Goal: Information Seeking & Learning: Learn about a topic

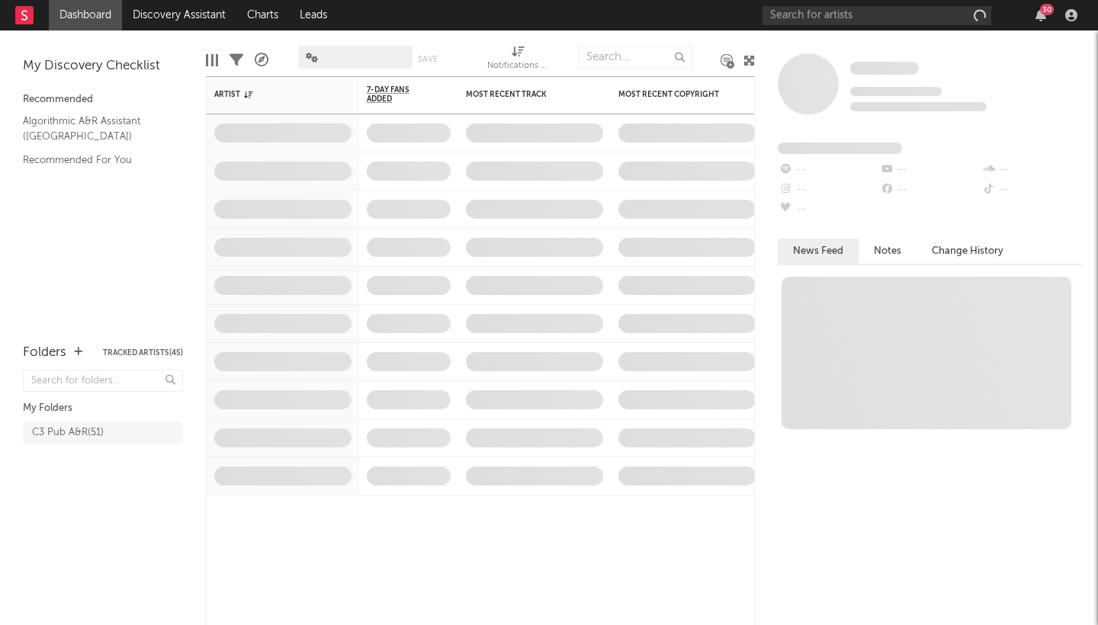
click at [1070, 23] on div "30" at bounding box center [922, 15] width 320 height 30
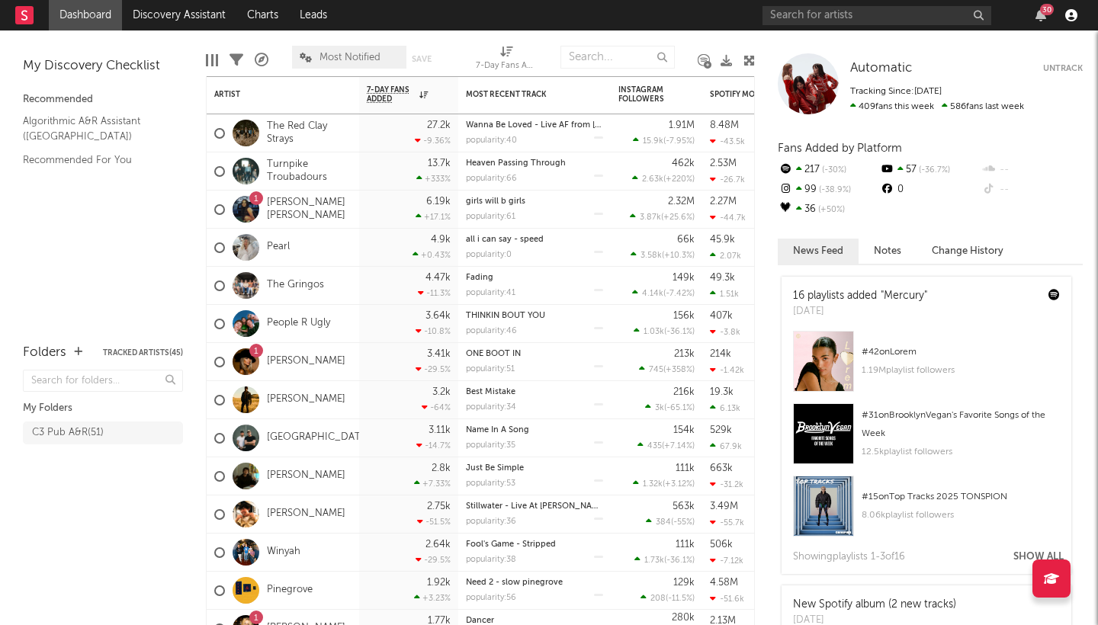
click at [1071, 18] on icon "button" at bounding box center [1071, 15] width 12 height 12
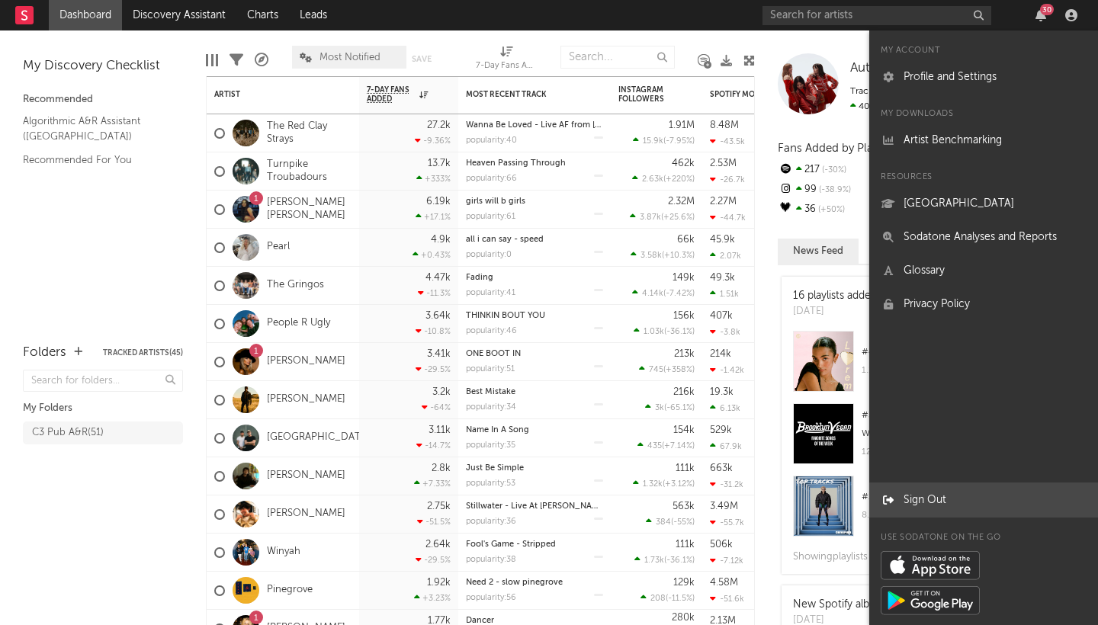
click at [894, 496] on div at bounding box center [888, 500] width 15 height 18
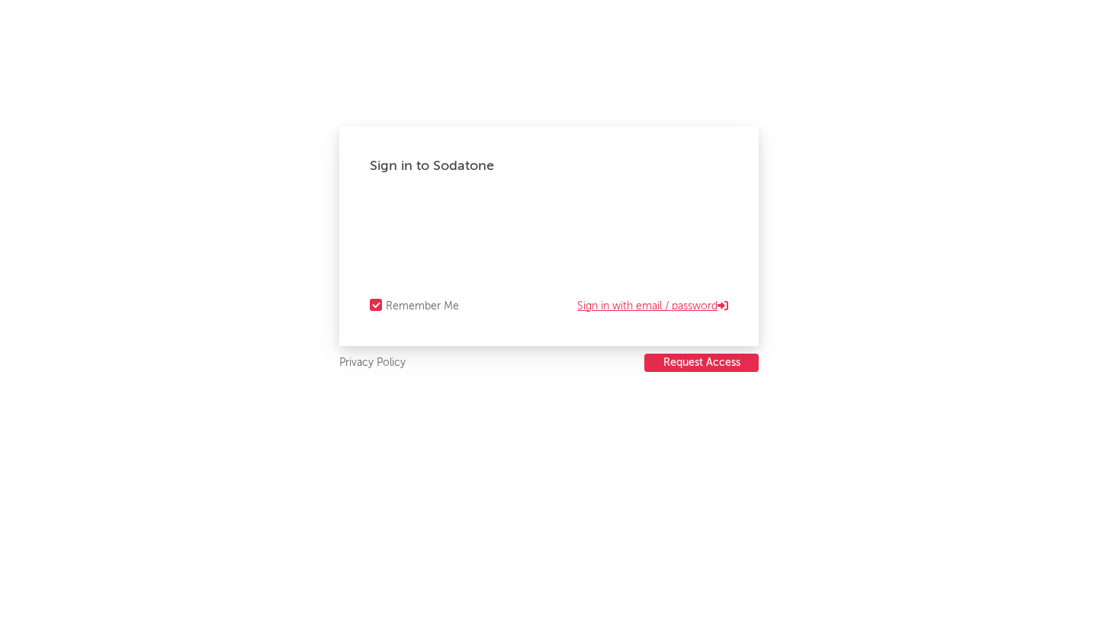
click at [647, 301] on link "Sign in with email / password" at bounding box center [652, 306] width 151 height 18
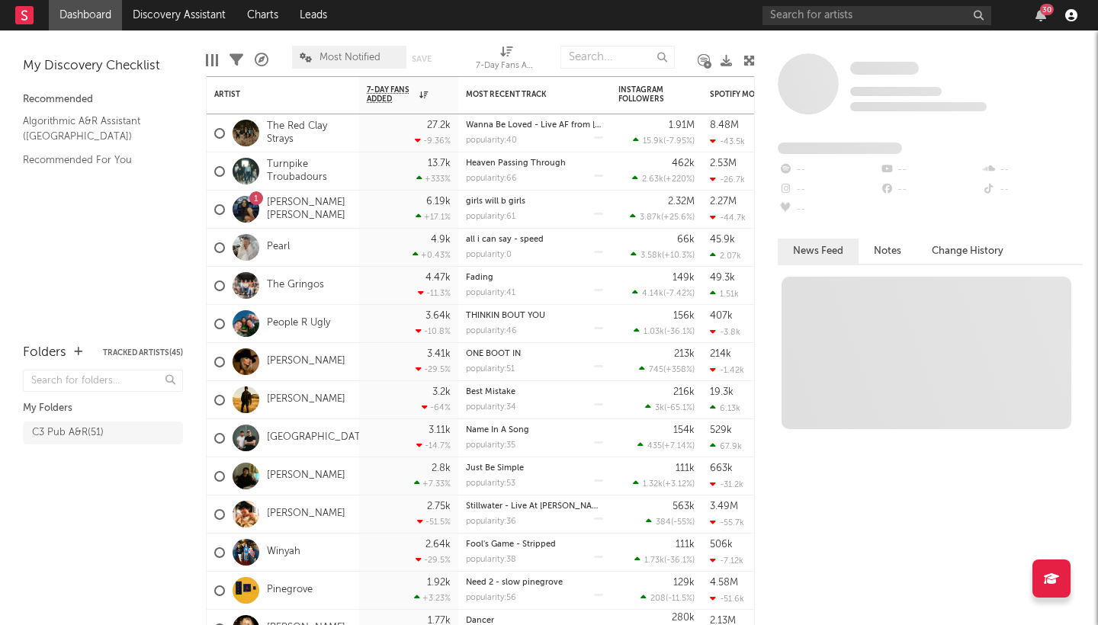
click at [1071, 16] on icon "button" at bounding box center [1071, 15] width 12 height 12
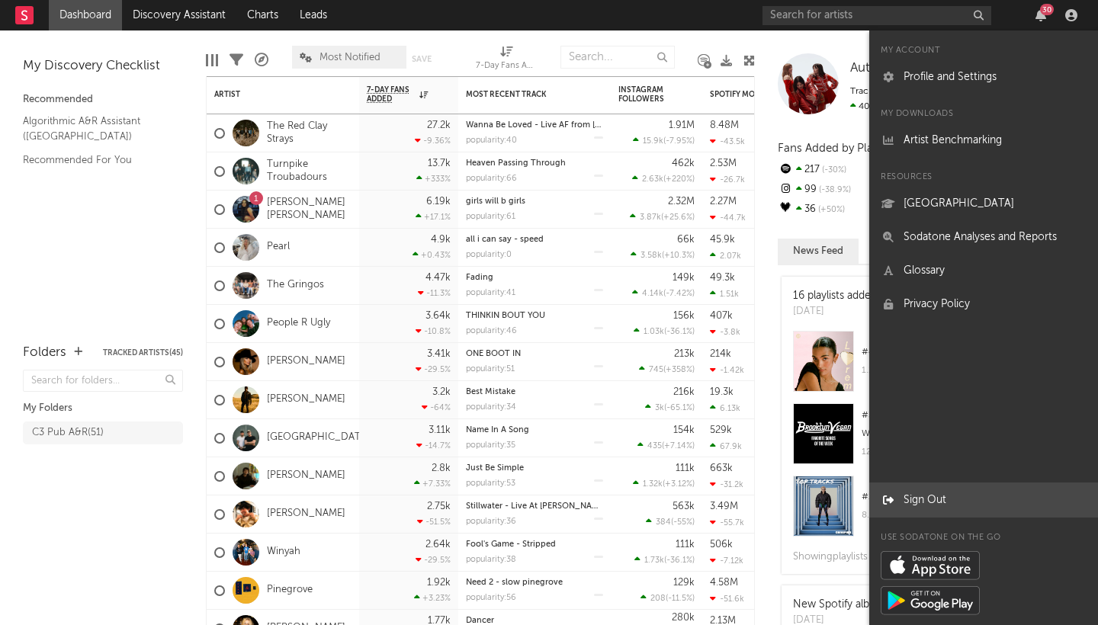
click at [938, 495] on link "Sign Out" at bounding box center [983, 500] width 229 height 34
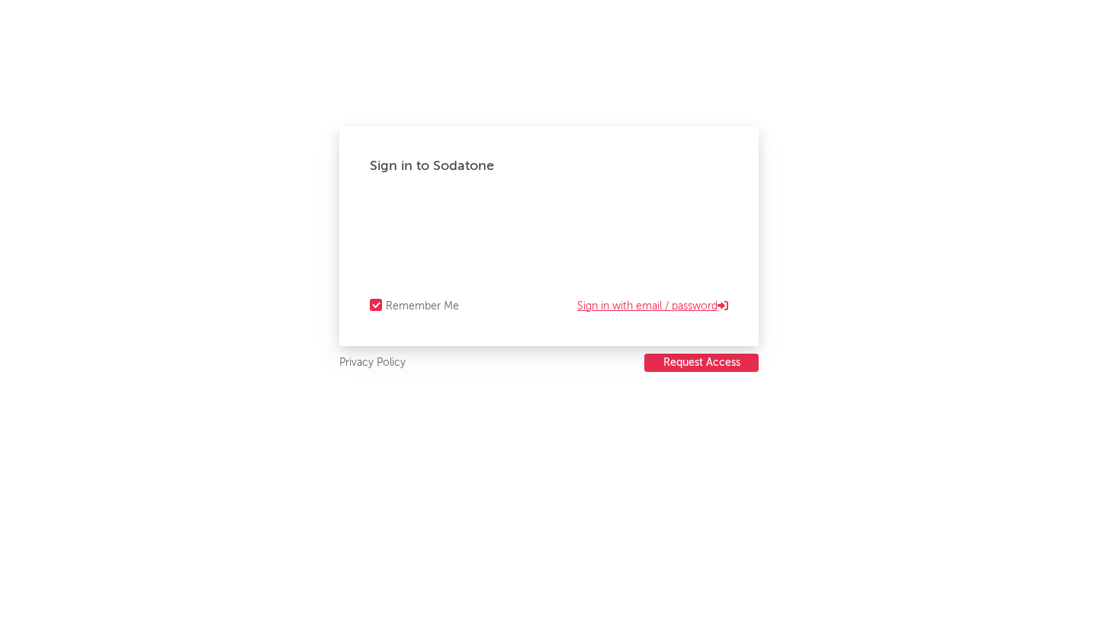
click at [646, 306] on link "Sign in with email / password" at bounding box center [652, 306] width 151 height 18
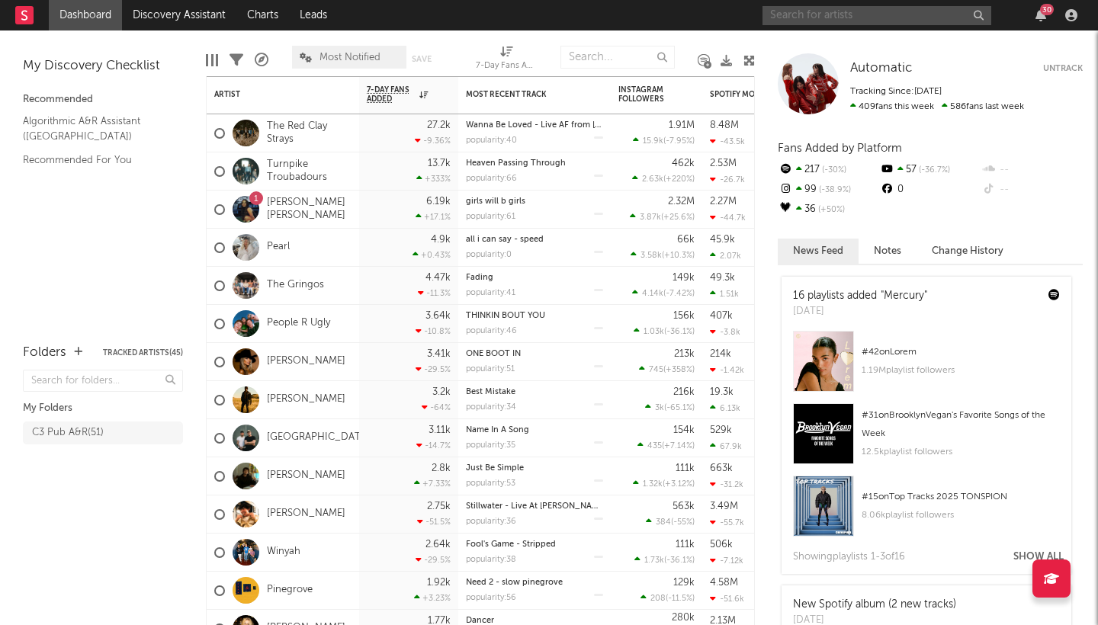
click at [801, 19] on input "text" at bounding box center [876, 15] width 229 height 19
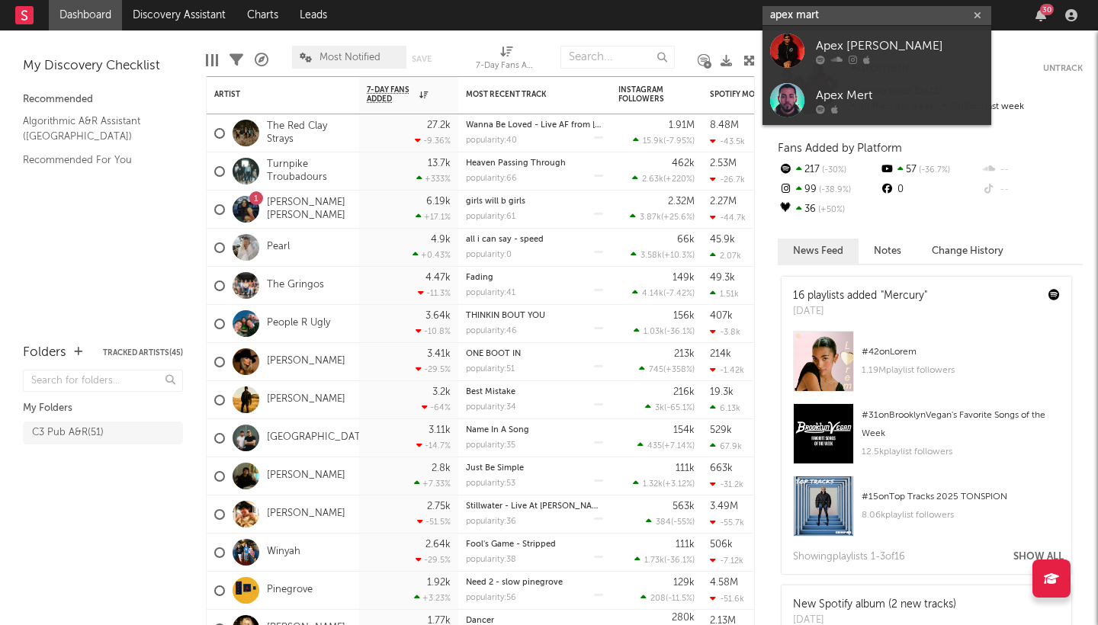
type input "apex mart"
click at [876, 40] on div "Apex [PERSON_NAME]" at bounding box center [900, 46] width 168 height 18
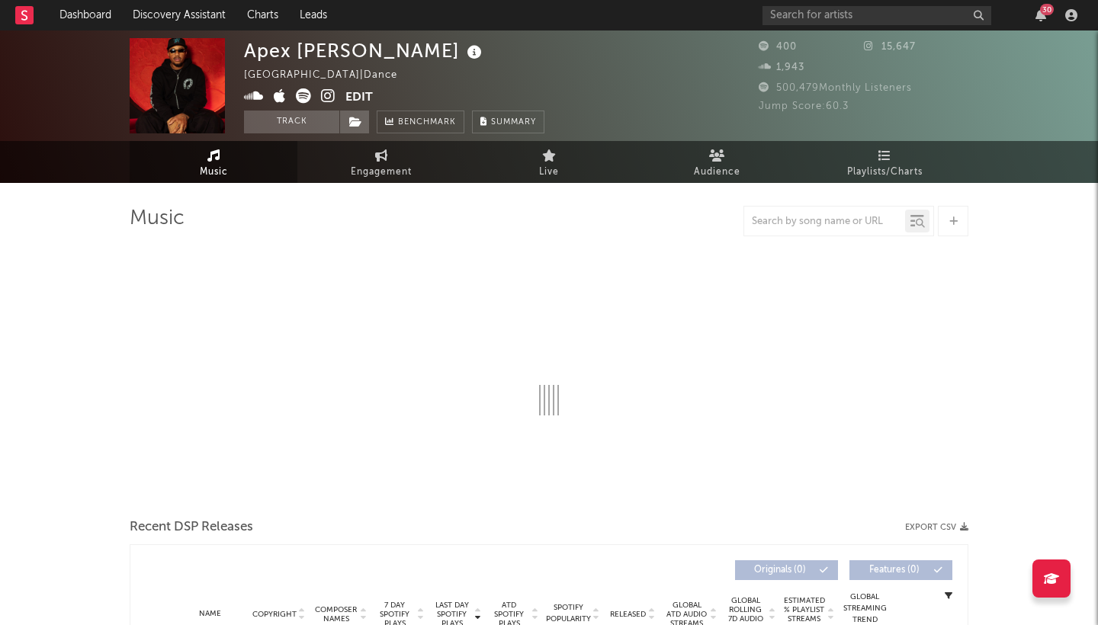
select select "1w"
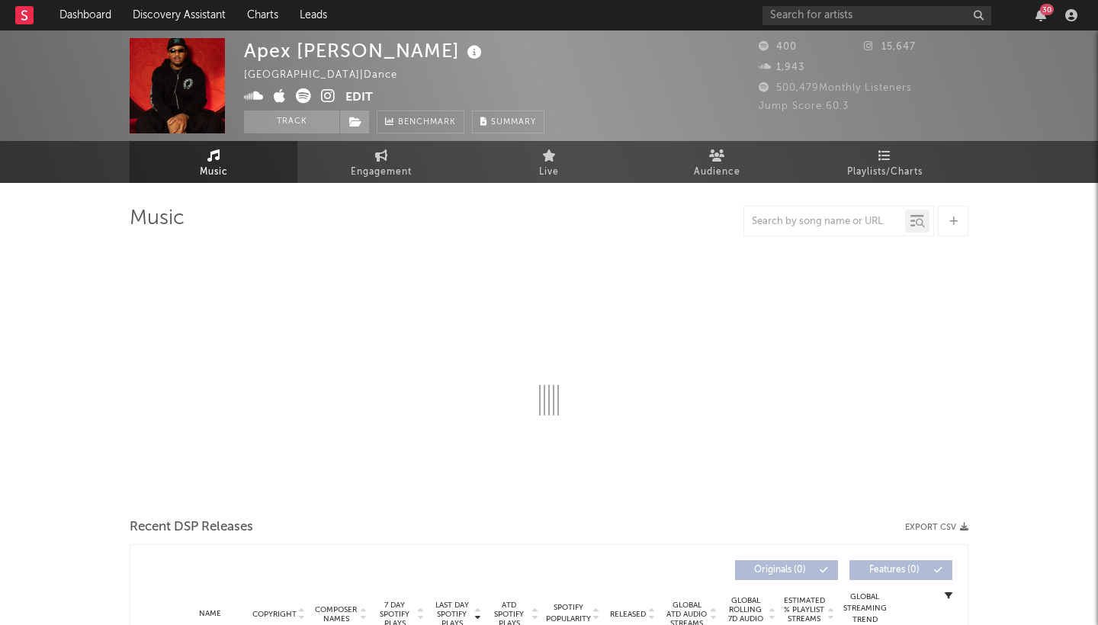
select select "1w"
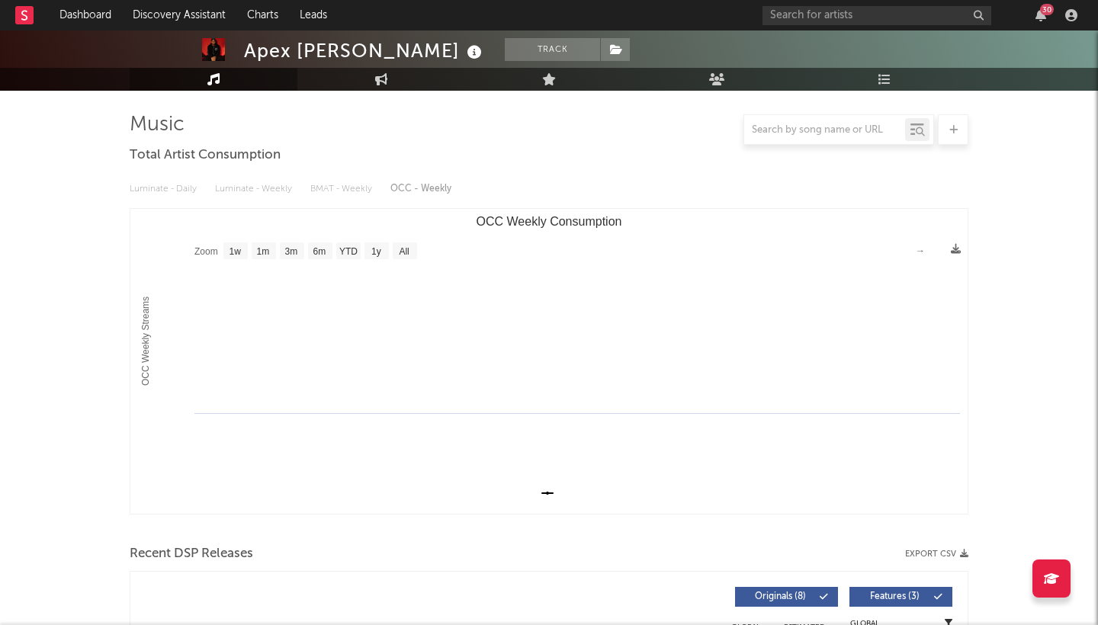
scroll to position [164, 0]
